Goal: Check status

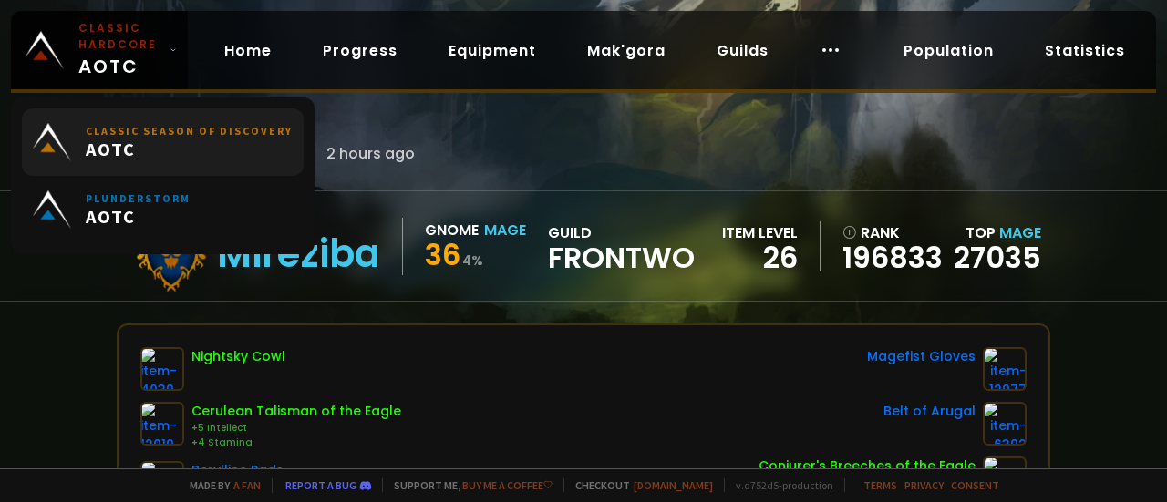
click at [241, 147] on span "AOTC" at bounding box center [189, 149] width 207 height 23
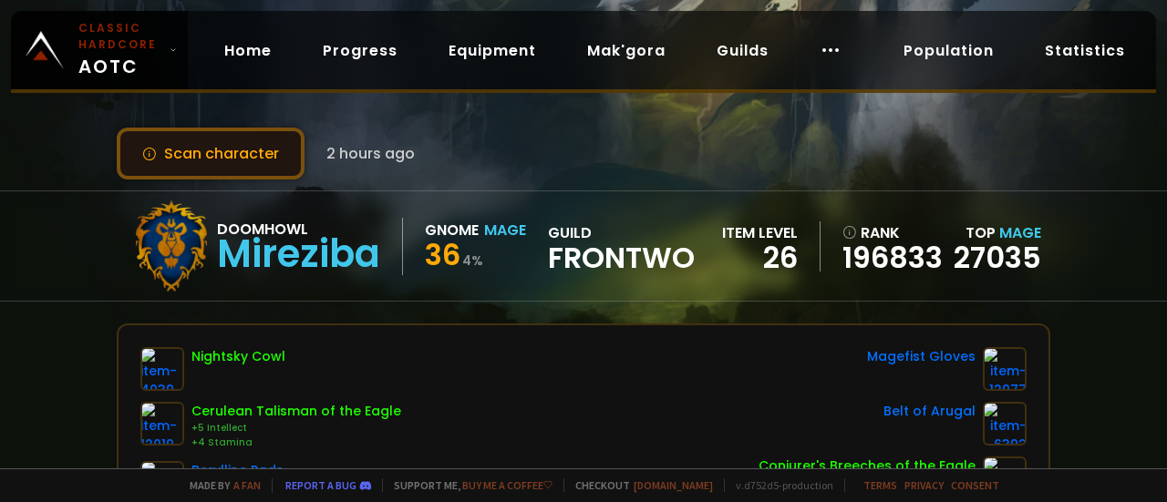
click at [253, 155] on button "Scan character" at bounding box center [211, 154] width 188 height 52
click at [224, 151] on button "Scan character" at bounding box center [211, 154] width 188 height 52
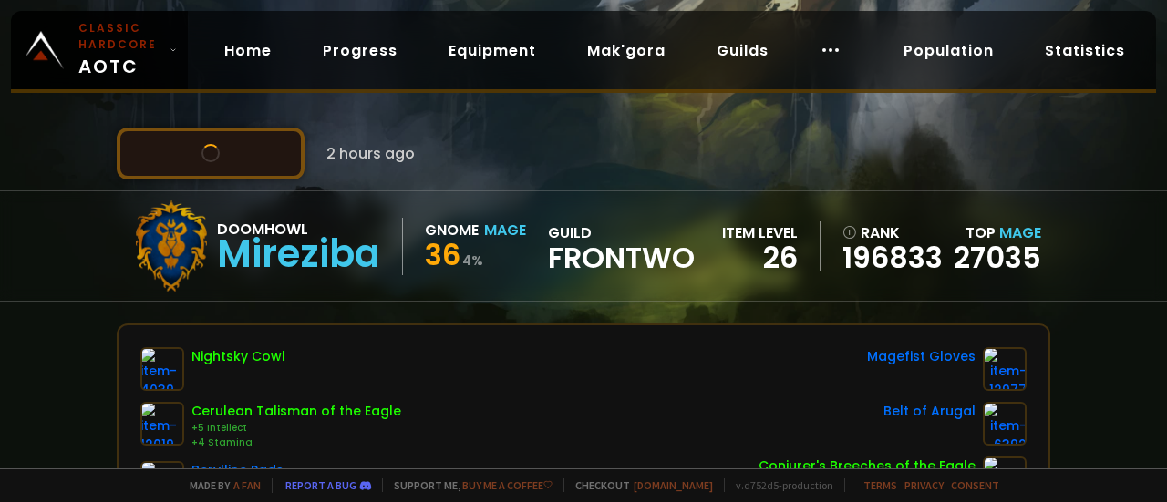
click at [224, 151] on button "Scan character" at bounding box center [211, 154] width 188 height 52
click at [238, 152] on button "Scan character" at bounding box center [211, 154] width 188 height 52
click at [261, 148] on button "Scan character" at bounding box center [211, 154] width 188 height 52
click at [243, 156] on button "Scan character" at bounding box center [211, 154] width 188 height 52
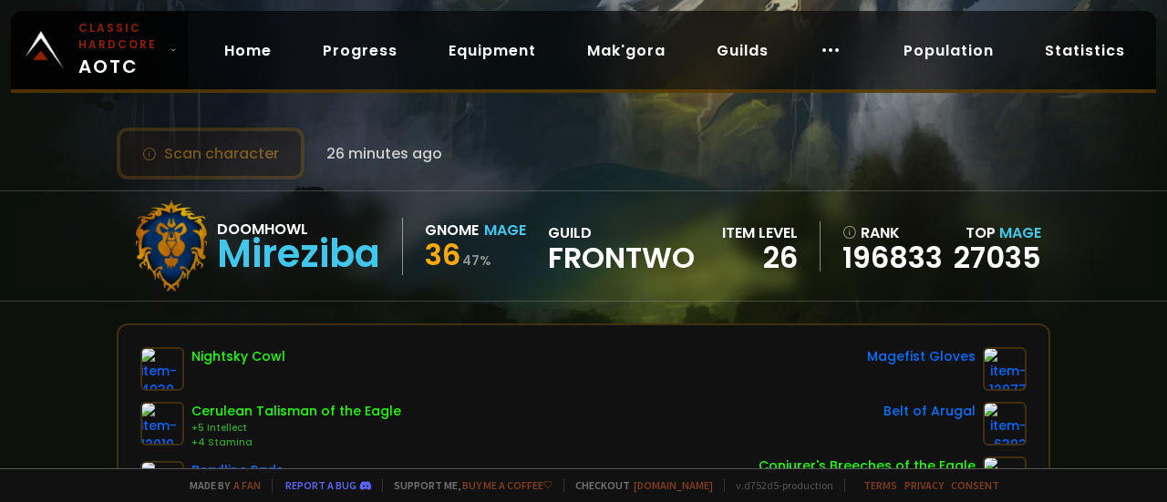
click at [234, 154] on button "Scan character" at bounding box center [211, 154] width 188 height 52
click at [522, 155] on div "Scan character 26 minutes ago" at bounding box center [583, 154] width 933 height 52
click at [255, 152] on button "Scan character" at bounding box center [211, 154] width 188 height 52
drag, startPoint x: 255, startPoint y: 152, endPoint x: 273, endPoint y: 152, distance: 17.3
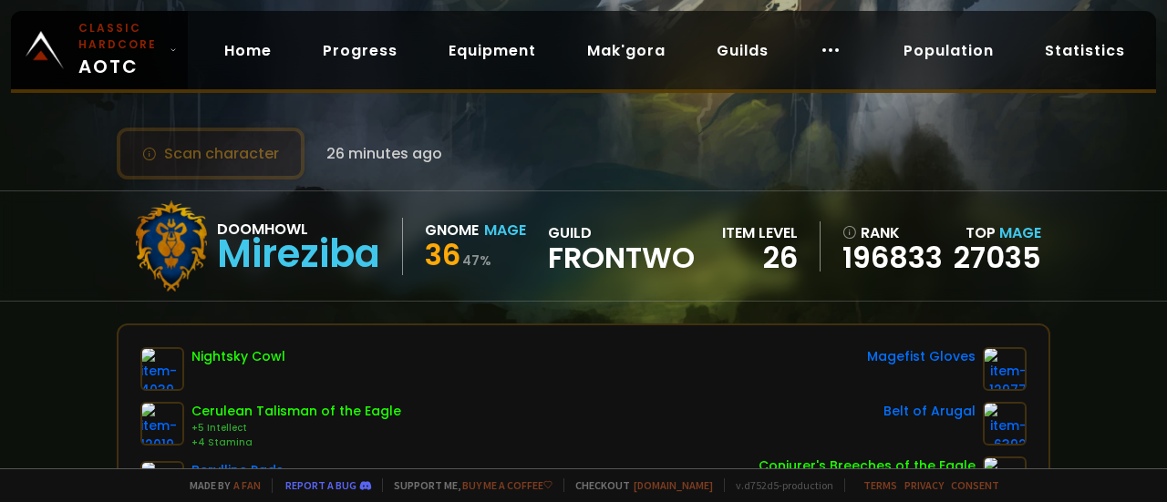
click at [256, 152] on button "Scan character" at bounding box center [211, 154] width 188 height 52
click at [476, 141] on div "Scan character 26 minutes ago" at bounding box center [583, 154] width 933 height 52
click at [258, 165] on button "Scan character" at bounding box center [211, 154] width 188 height 52
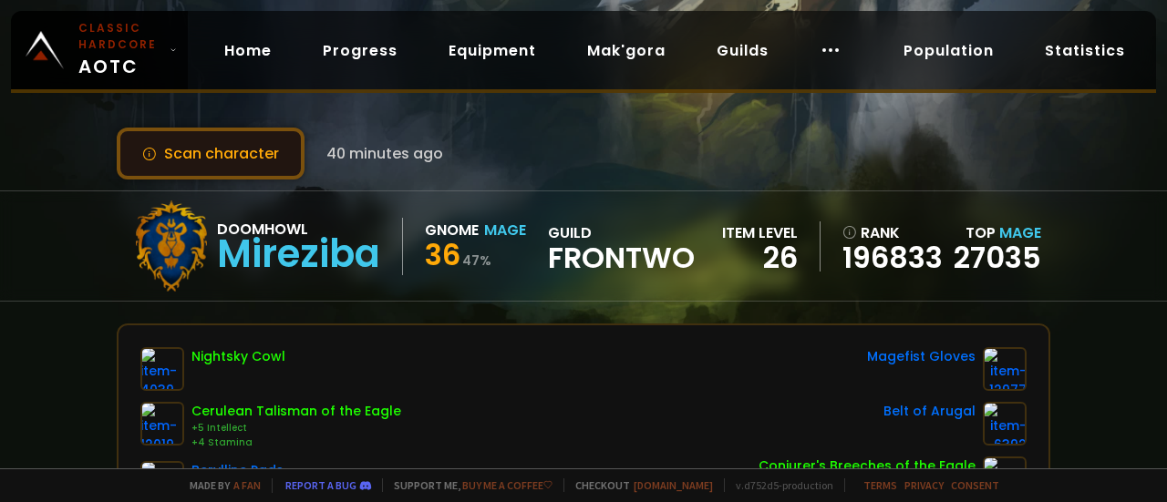
click at [235, 154] on button "Scan character" at bounding box center [211, 154] width 188 height 52
click at [228, 155] on button "Scan character" at bounding box center [211, 154] width 188 height 52
click at [230, 153] on button "Scan character" at bounding box center [211, 154] width 188 height 52
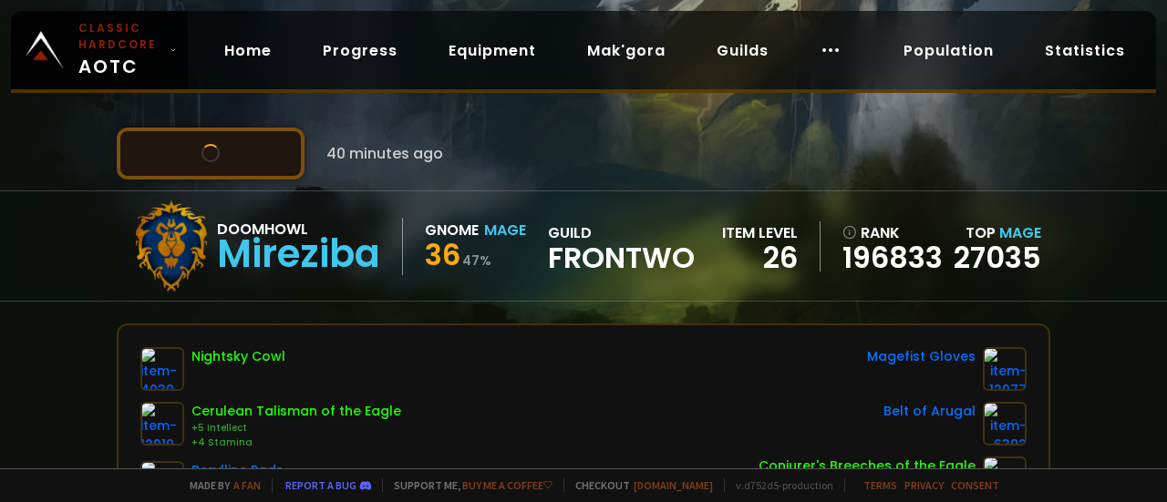
click at [230, 153] on button "Scan character" at bounding box center [211, 154] width 188 height 52
click at [266, 145] on button "Scan character" at bounding box center [211, 154] width 188 height 52
click at [261, 147] on button "Scan character" at bounding box center [211, 154] width 188 height 52
click at [222, 143] on button "Scan character" at bounding box center [211, 154] width 188 height 52
